Goal: Information Seeking & Learning: Check status

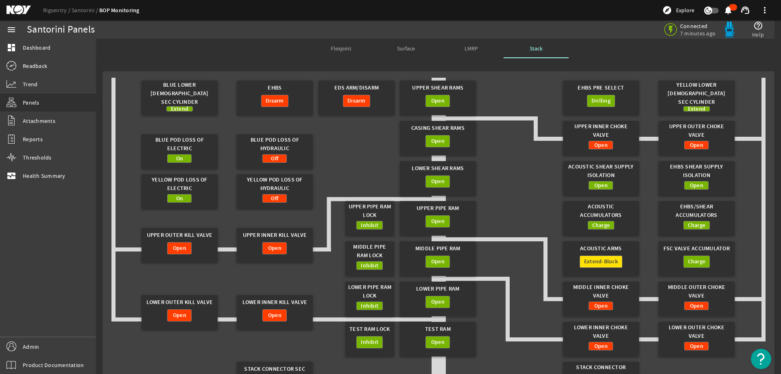
click at [224, 55] on div "Flexjoint Surface LMRP Stack" at bounding box center [438, 49] width 672 height 20
click at [53, 8] on link "Rigsentry" at bounding box center [57, 10] width 28 height 7
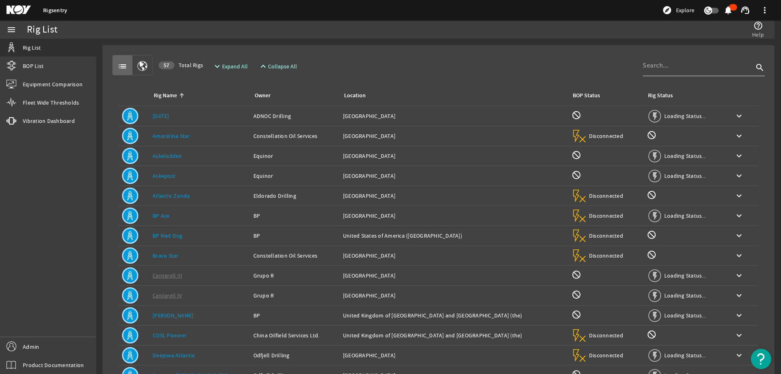
click at [680, 68] on input at bounding box center [697, 66] width 111 height 10
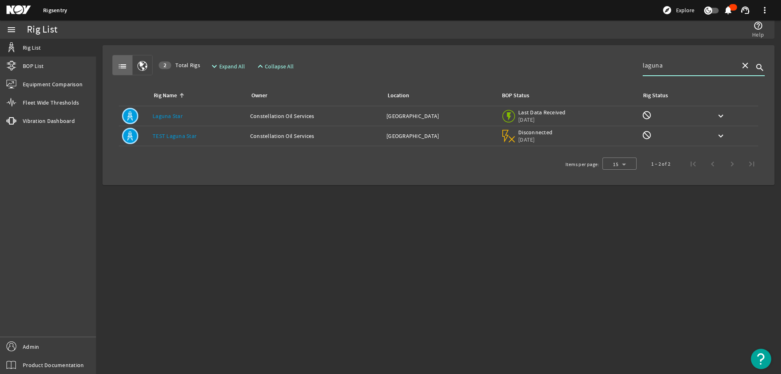
type input "laguna"
click at [194, 115] on div "Rig Name: Laguna Star" at bounding box center [197, 116] width 91 height 8
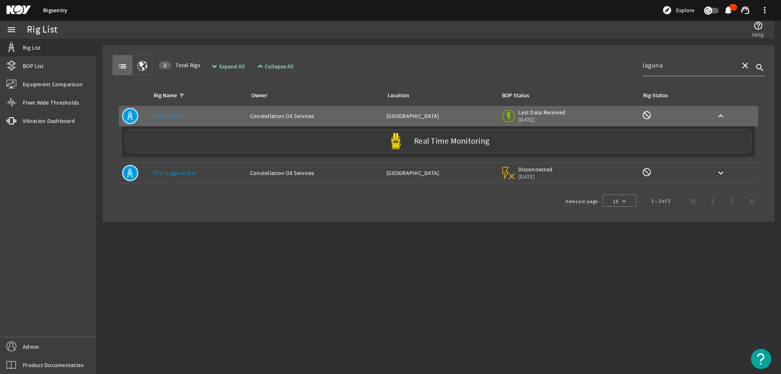
click at [245, 144] on div "Real Time Monitoring" at bounding box center [438, 141] width 626 height 24
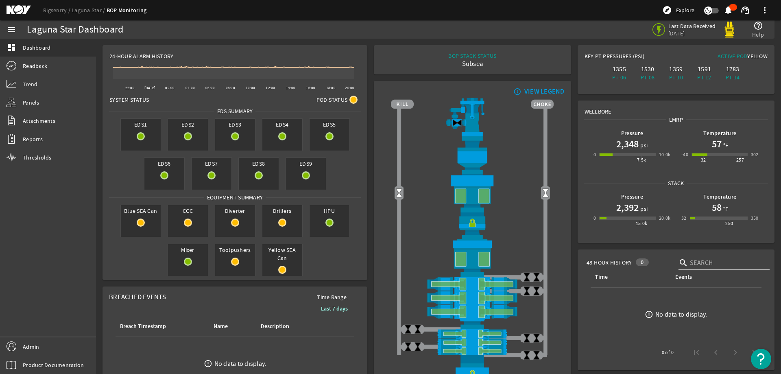
click at [556, 59] on div "BOP STACK STATUS Subsea END OF WELL - ACTIVE STACK -" at bounding box center [472, 60] width 184 height 16
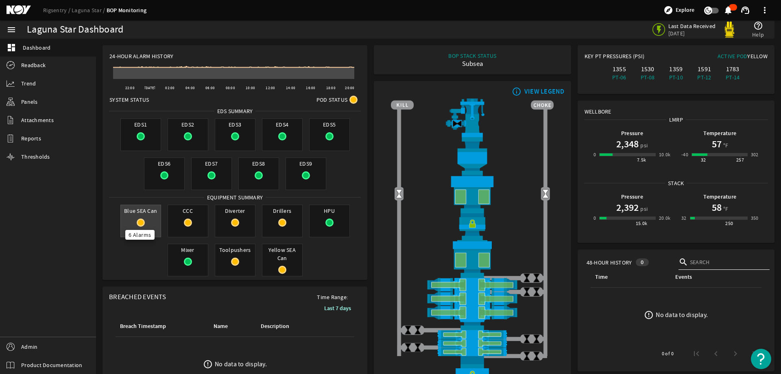
click at [137, 218] on rigsentry-circle-icon at bounding box center [141, 222] width 40 height 8
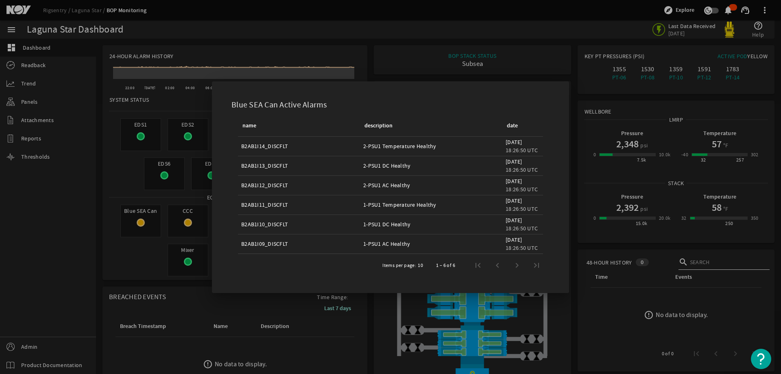
click at [140, 186] on div at bounding box center [390, 187] width 781 height 374
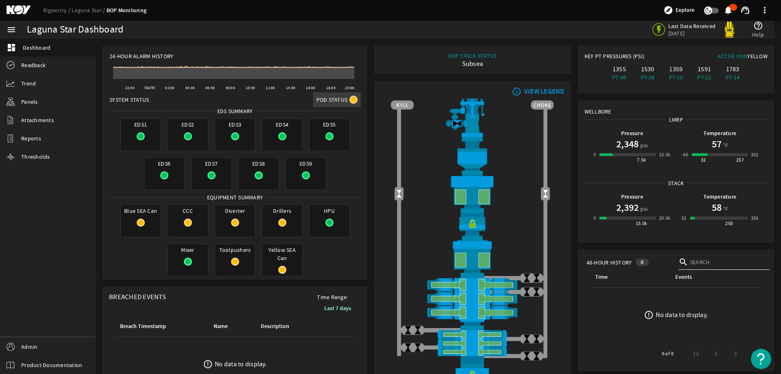
click at [343, 97] on span "Pod Status" at bounding box center [331, 100] width 31 height 8
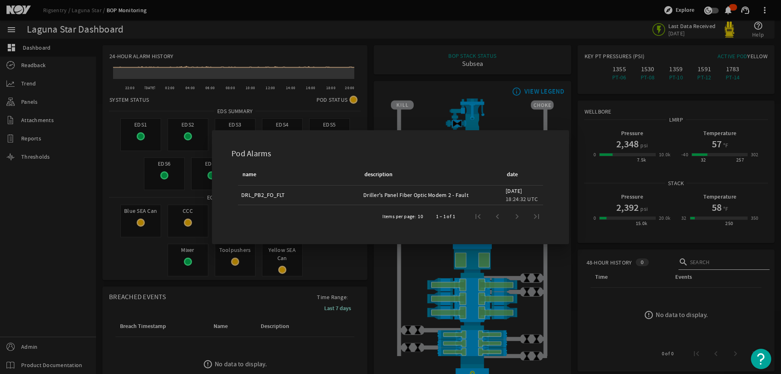
click at [275, 120] on div at bounding box center [390, 187] width 781 height 374
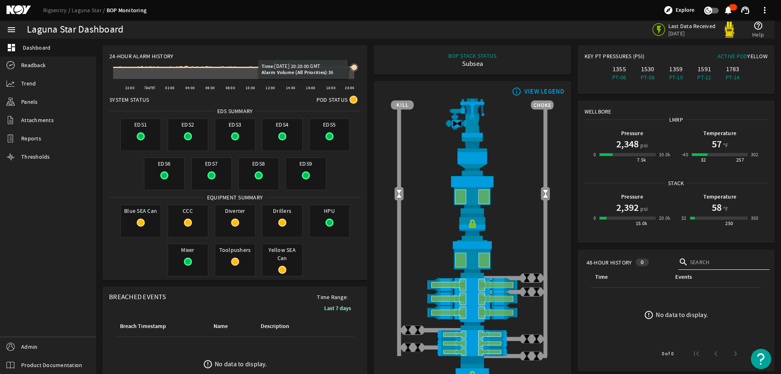
click at [355, 67] on icon at bounding box center [354, 67] width 5 height 5
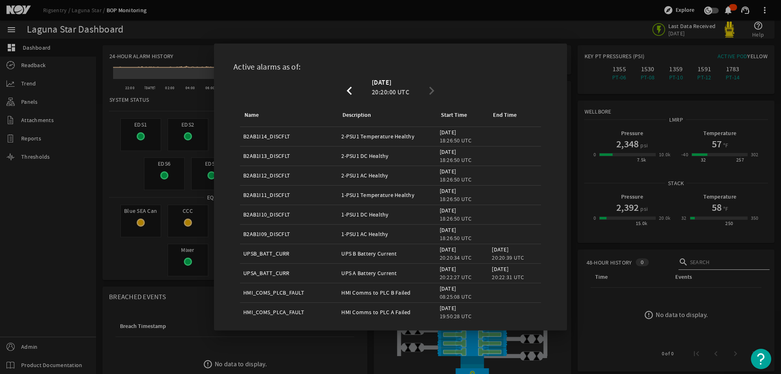
click at [446, 112] on div "Start Time" at bounding box center [454, 115] width 26 height 9
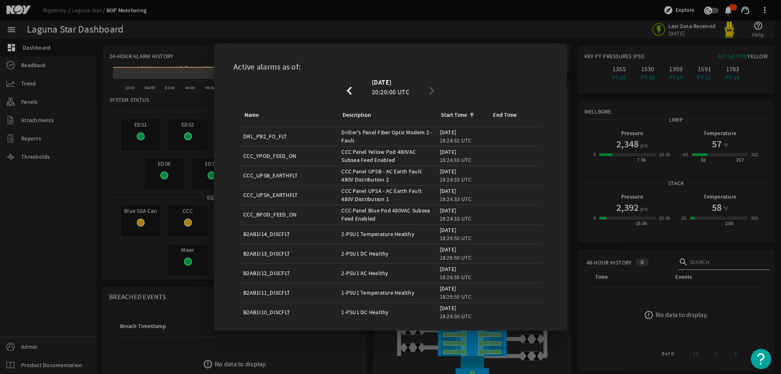
click at [446, 112] on div "Start Time" at bounding box center [454, 115] width 26 height 9
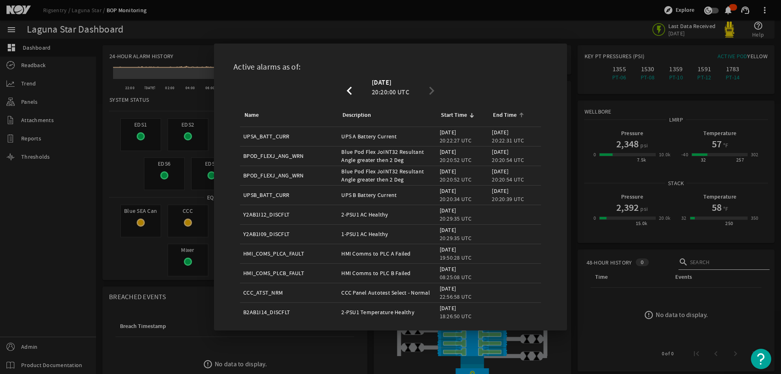
click at [501, 111] on div "End Time" at bounding box center [505, 115] width 24 height 9
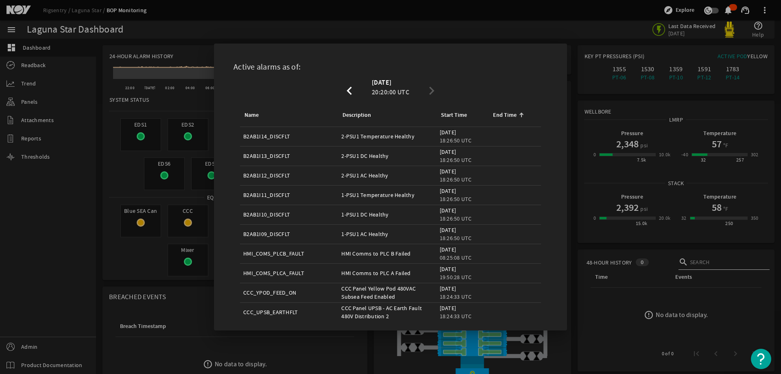
click at [501, 111] on div "End Time" at bounding box center [505, 115] width 24 height 9
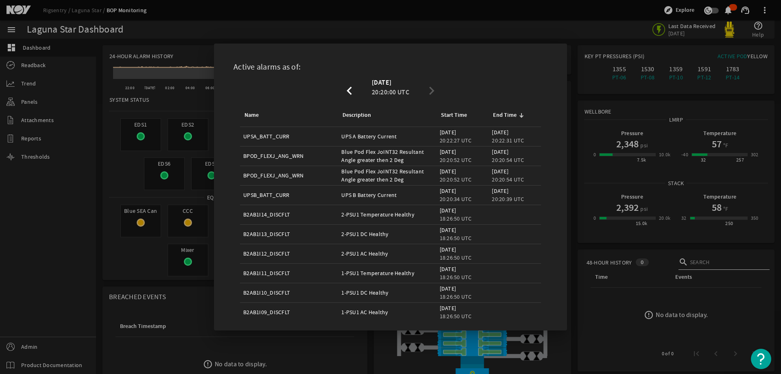
click at [549, 56] on div "Active alarms as of:" at bounding box center [390, 65] width 333 height 24
click at [192, 93] on div at bounding box center [390, 187] width 781 height 374
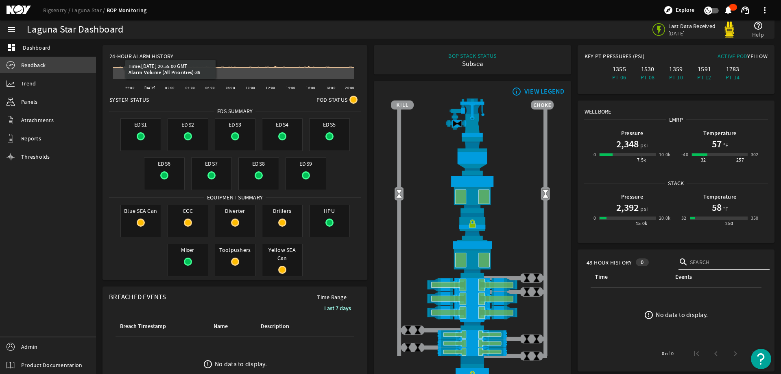
click at [30, 63] on span "Readback" at bounding box center [33, 65] width 24 height 8
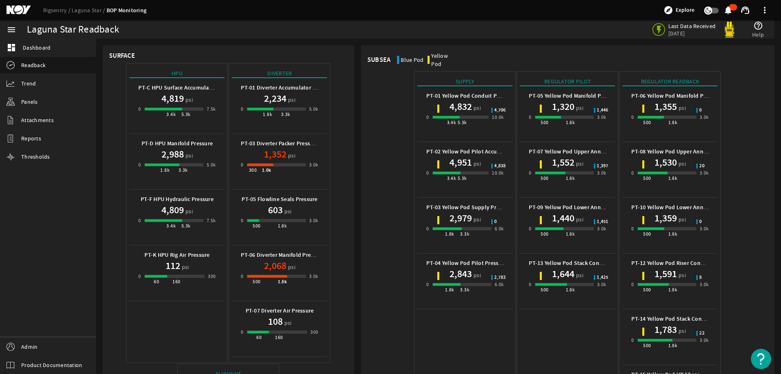
click at [459, 100] on h1 "4,832" at bounding box center [460, 106] width 22 height 13
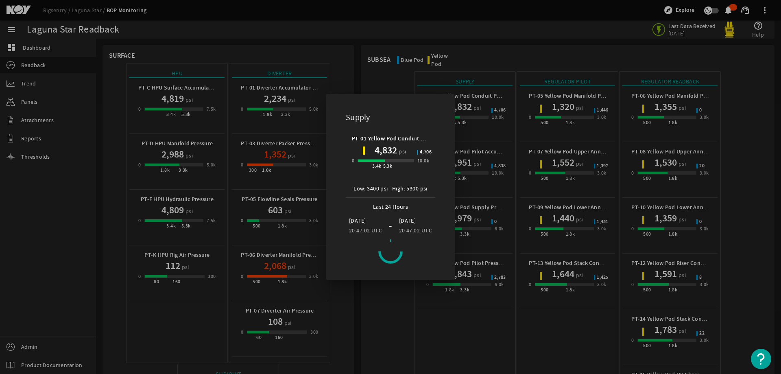
click at [505, 133] on div at bounding box center [390, 187] width 781 height 374
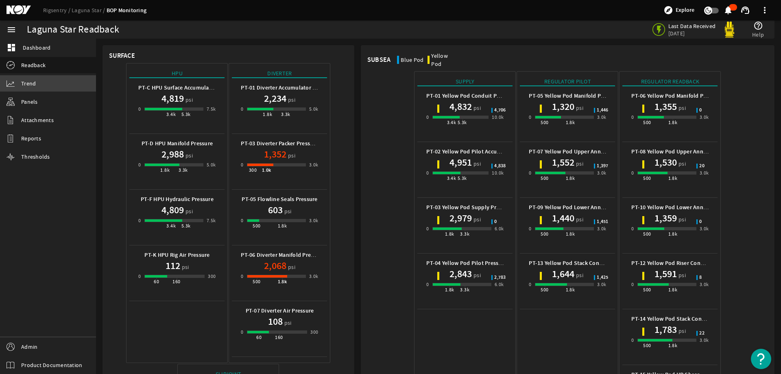
click at [23, 81] on span "Trend" at bounding box center [28, 83] width 15 height 8
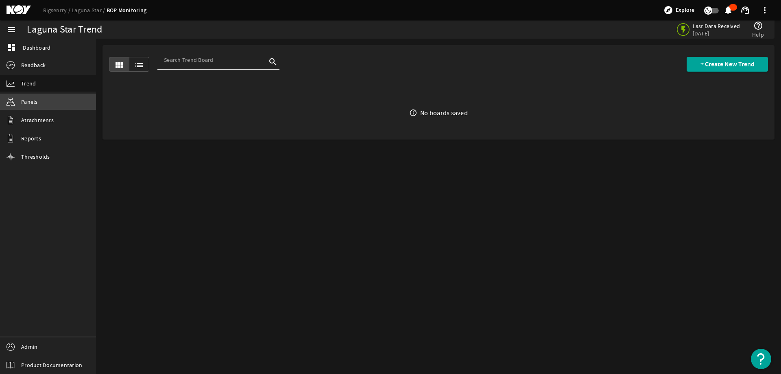
click at [44, 105] on link "Panels" at bounding box center [48, 102] width 96 height 16
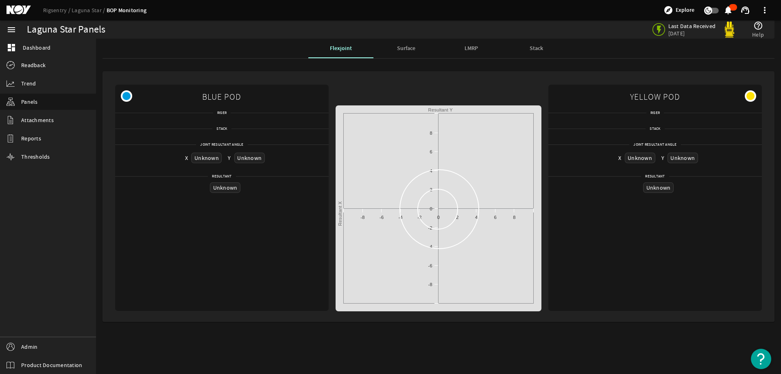
click at [325, 119] on div "Riser" at bounding box center [221, 115] width 213 height 13
click at [366, 78] on mat-card "BLUE POD Riser Stack Joint Resultant Angle X Unknown Y Unknown Resultant Unknow…" at bounding box center [438, 196] width 672 height 250
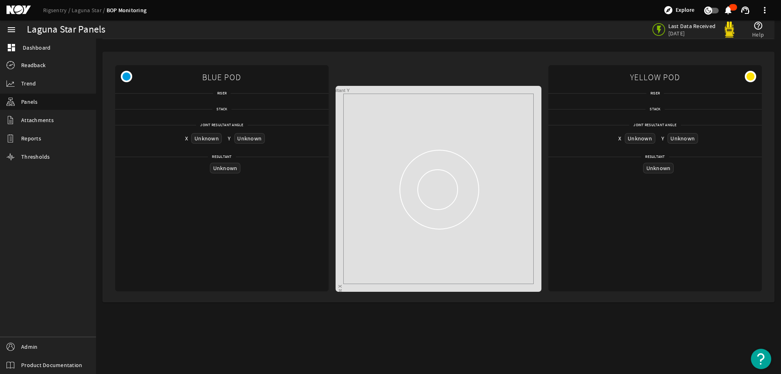
click at [415, 60] on mat-card "BLUE POD Riser Stack Joint Resultant Angle X Unknown Y Unknown Resultant Unknow…" at bounding box center [438, 177] width 672 height 250
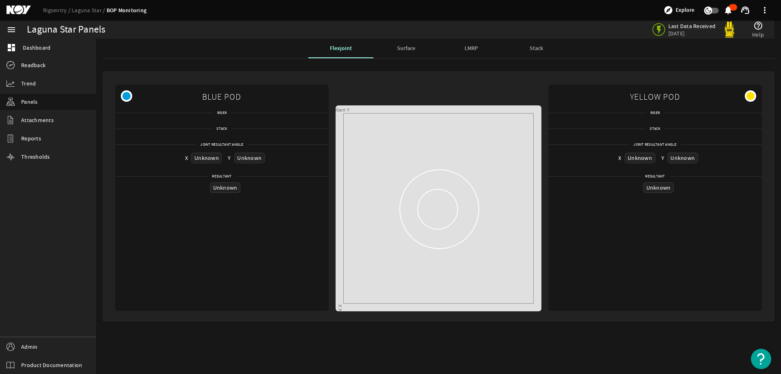
click at [406, 53] on span "Surface" at bounding box center [406, 49] width 18 height 20
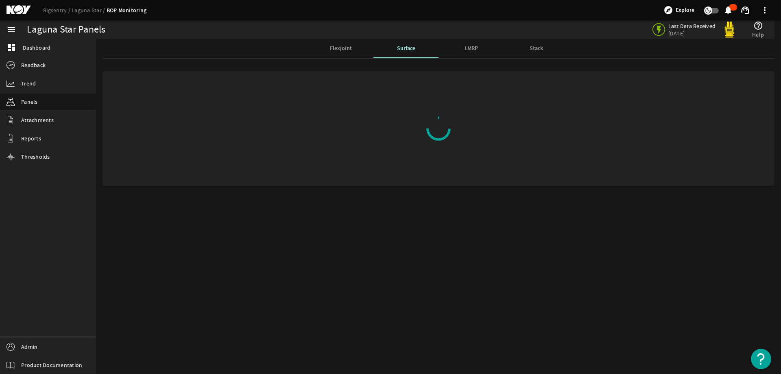
click at [476, 51] on span "LMRP" at bounding box center [470, 49] width 13 height 6
click at [54, 10] on link "Rigsentry" at bounding box center [57, 10] width 28 height 7
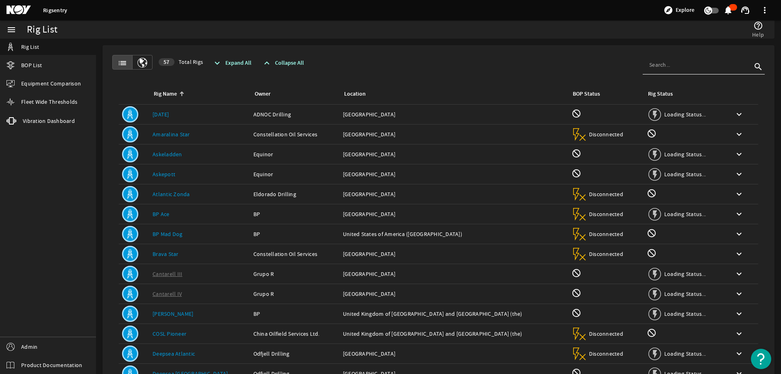
click at [440, 48] on mat-card "list 57 Total Rigs expand_more Expand All expand_less Collapse All search Rig N…" at bounding box center [438, 243] width 672 height 397
click at [459, 52] on div "list 57 Total Rigs expand_more Expand All expand_less Collapse All search Rig N…" at bounding box center [438, 244] width 659 height 384
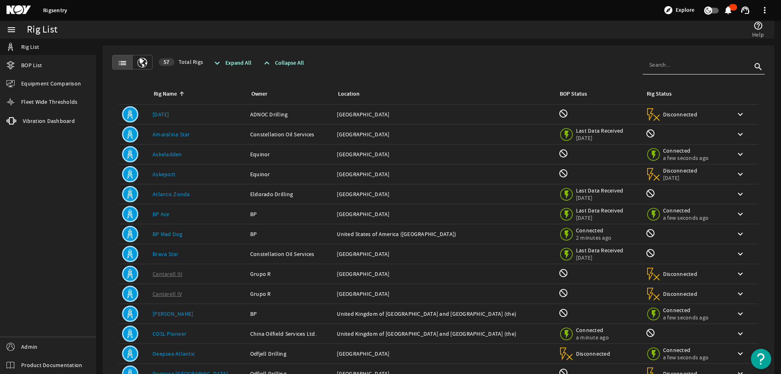
click at [447, 30] on div "help_outline Help" at bounding box center [583, 29] width 368 height 18
click at [676, 61] on input at bounding box center [700, 65] width 102 height 8
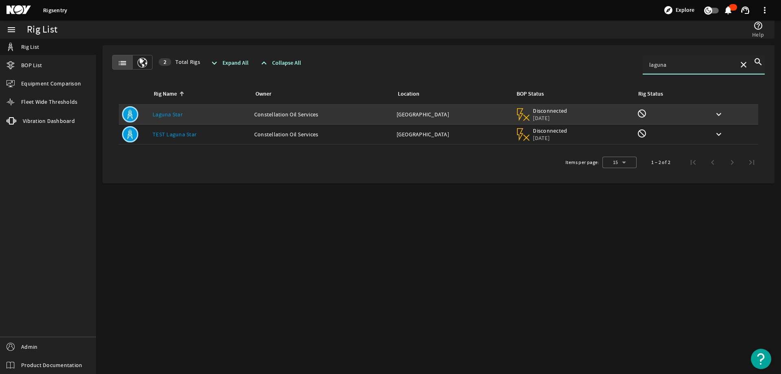
type input "laguna"
click at [181, 113] on link "Laguna Star" at bounding box center [167, 114] width 30 height 7
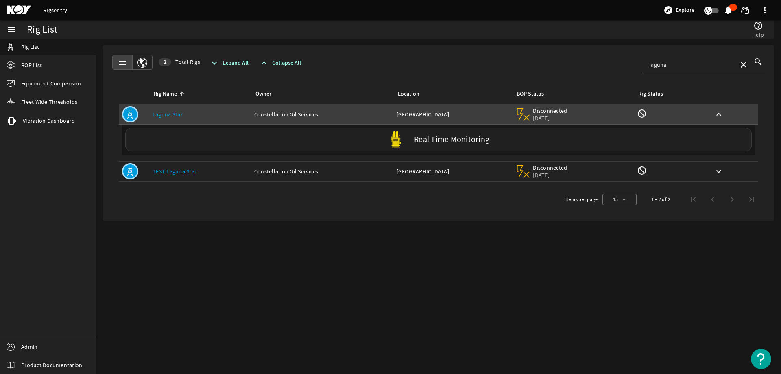
click at [221, 135] on div "Real Time Monitoring" at bounding box center [438, 140] width 626 height 24
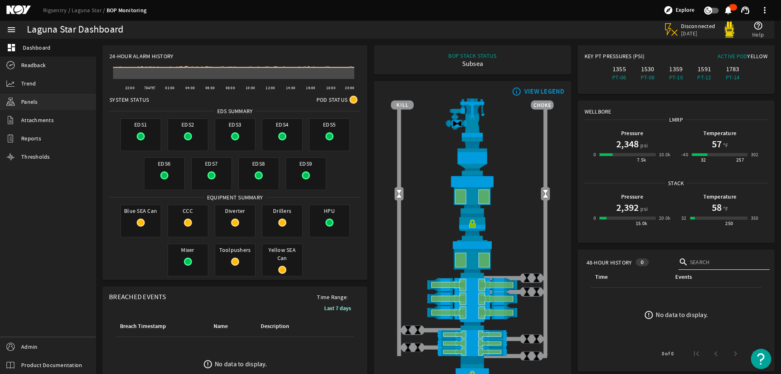
click at [18, 102] on link "Panels" at bounding box center [48, 102] width 96 height 16
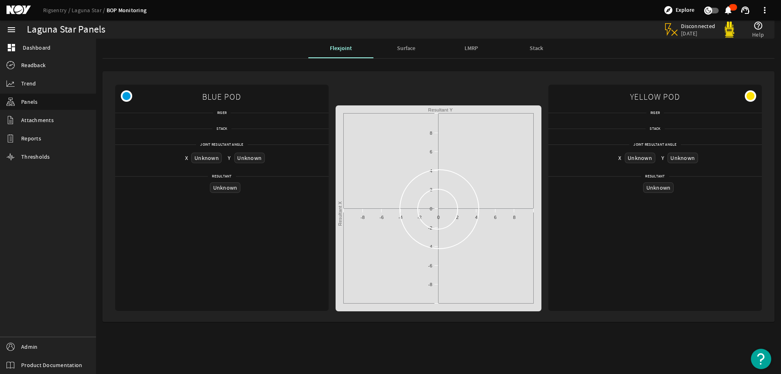
click at [397, 49] on span "Surface" at bounding box center [406, 49] width 18 height 6
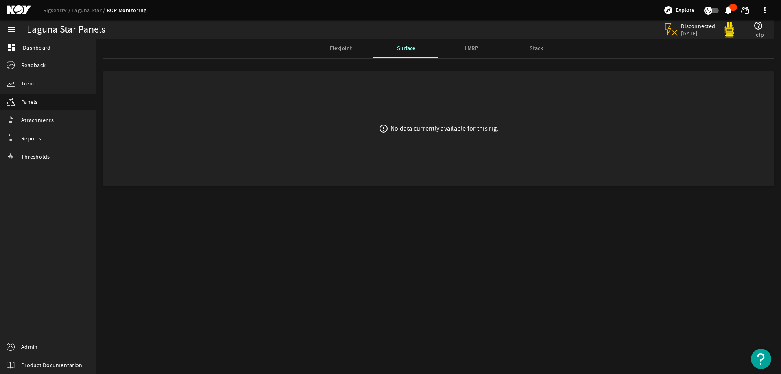
drag, startPoint x: 349, startPoint y: 146, endPoint x: 380, endPoint y: 118, distance: 41.5
click at [349, 146] on mat-card "error_outline No data currently available for this rig." at bounding box center [438, 128] width 672 height 115
click at [460, 50] on div "LMRP" at bounding box center [470, 49] width 65 height 20
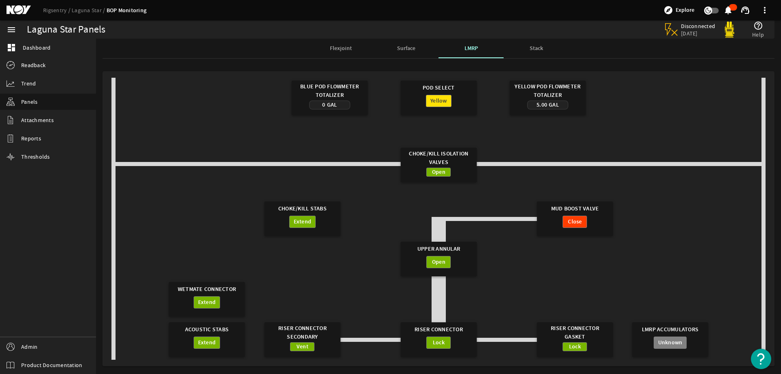
click at [539, 48] on span "Stack" at bounding box center [535, 49] width 13 height 6
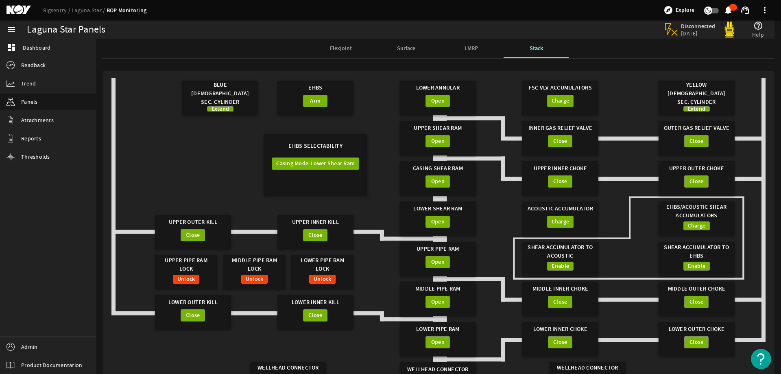
click at [472, 46] on span "LMRP" at bounding box center [470, 49] width 13 height 6
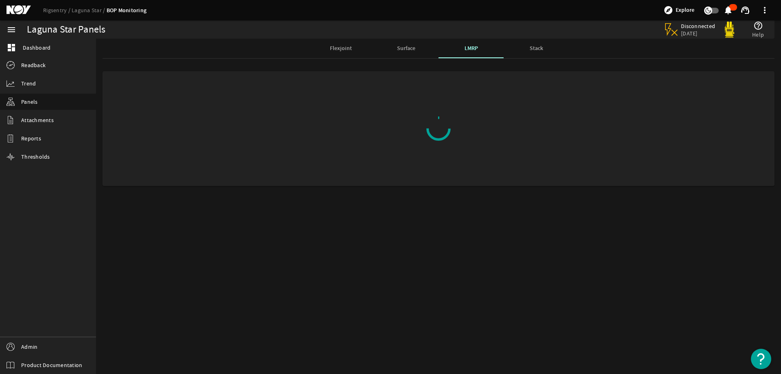
click at [409, 49] on span "Surface" at bounding box center [406, 49] width 18 height 6
click at [336, 44] on span "Flexjoint" at bounding box center [341, 49] width 22 height 20
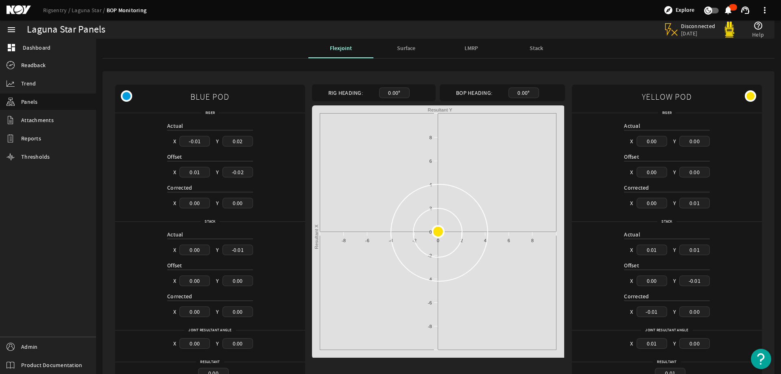
click at [359, 23] on div "Laguna Star Panels" at bounding box center [203, 29] width 353 height 18
click at [397, 46] on span "Surface" at bounding box center [406, 49] width 18 height 6
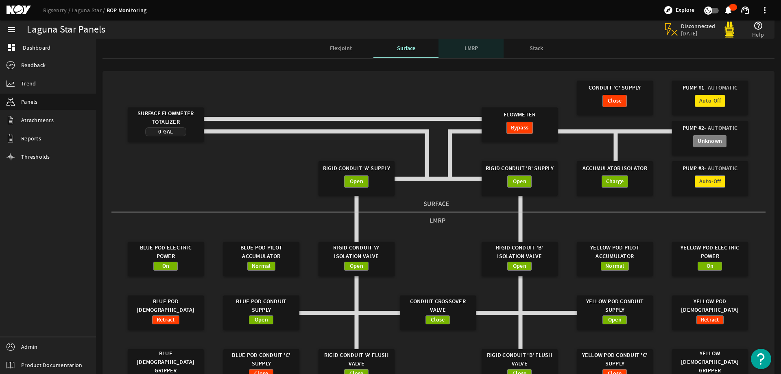
click at [473, 49] on span "LMRP" at bounding box center [470, 49] width 13 height 6
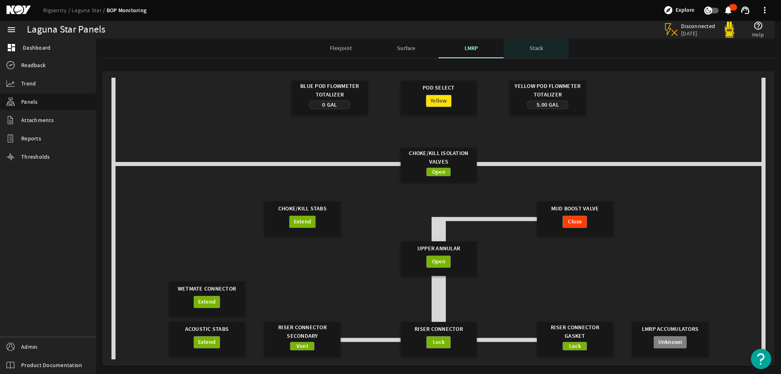
click at [532, 47] on span "Stack" at bounding box center [535, 49] width 13 height 6
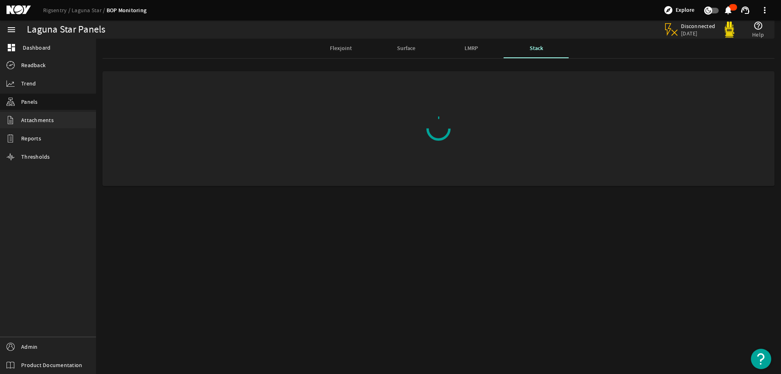
click at [35, 119] on span "Attachments" at bounding box center [37, 120] width 33 height 8
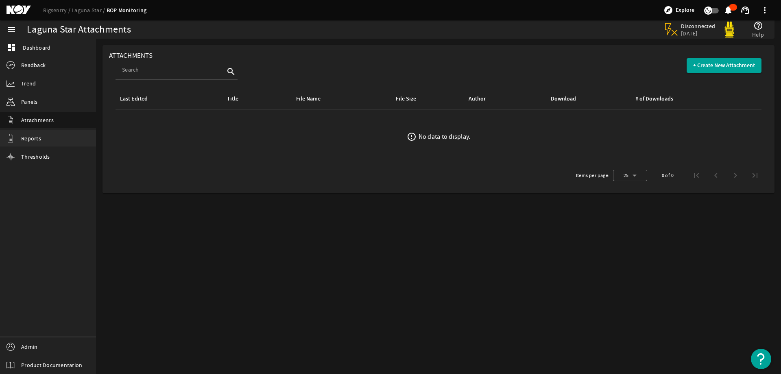
click at [34, 141] on span "Reports" at bounding box center [31, 138] width 20 height 8
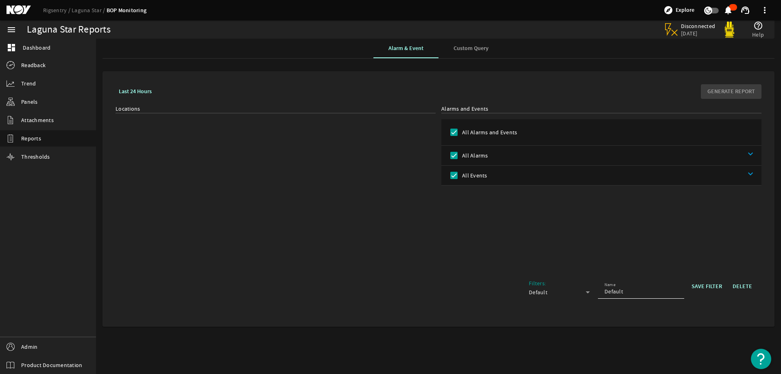
click at [248, 161] on div "Locations" at bounding box center [275, 185] width 320 height 163
click at [353, 143] on div "Locations" at bounding box center [275, 185] width 320 height 163
click at [274, 162] on div "Locations" at bounding box center [275, 185] width 320 height 163
